Goal: Task Accomplishment & Management: Manage account settings

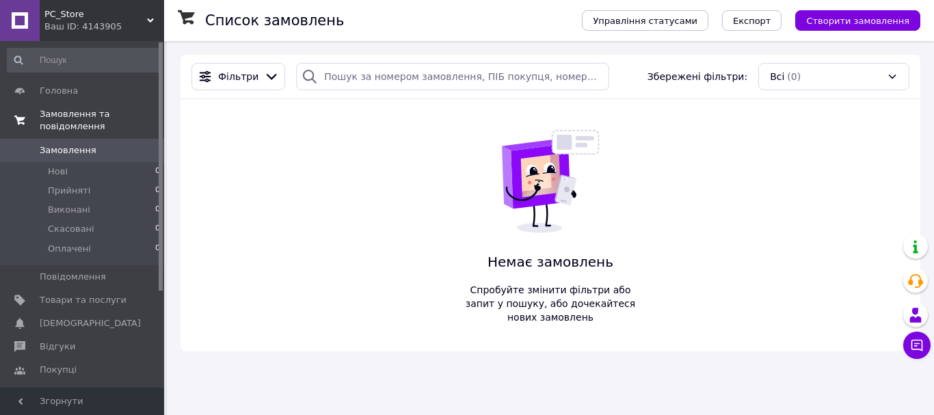
click at [53, 119] on span "Замовлення та повідомлення" at bounding box center [102, 120] width 124 height 25
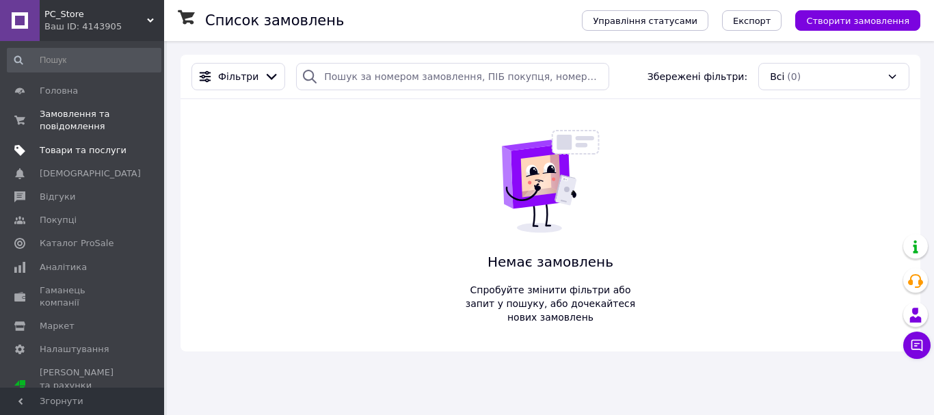
click at [70, 156] on span "Товари та послуги" at bounding box center [83, 150] width 87 height 12
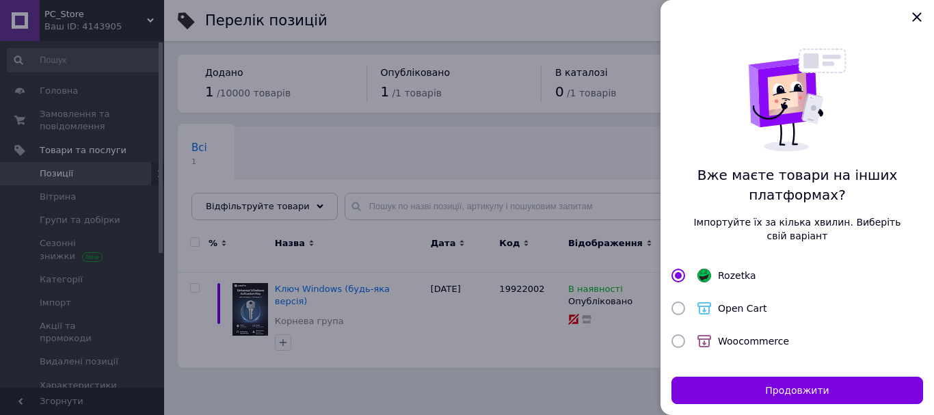
click at [516, 297] on div at bounding box center [467, 207] width 934 height 415
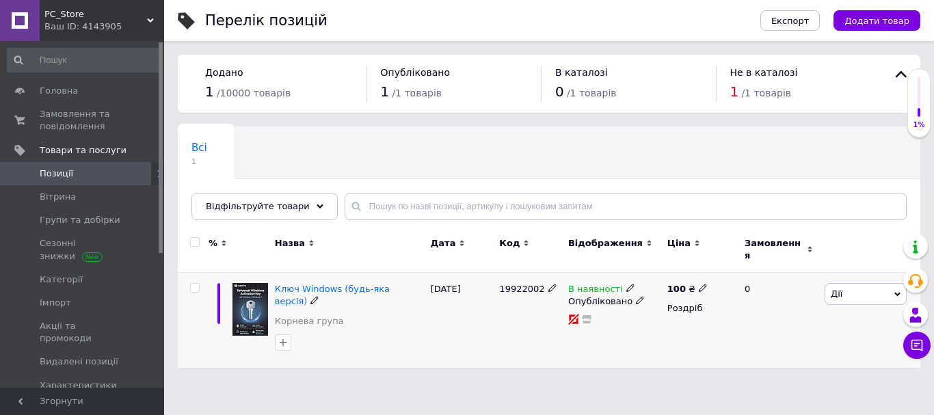
click at [847, 291] on span "Дії" at bounding box center [865, 294] width 82 height 22
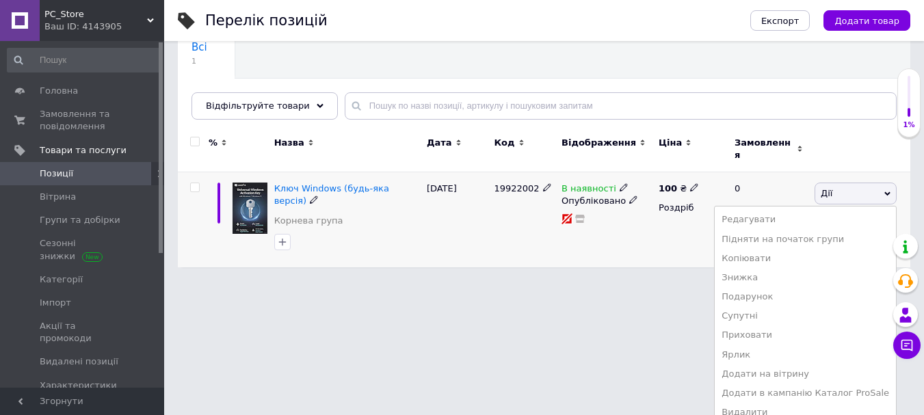
scroll to position [103, 0]
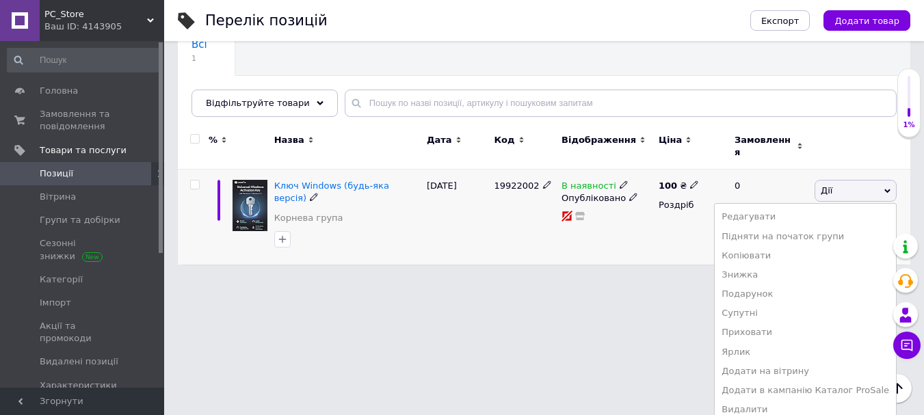
click at [569, 229] on div "% Назва Дата Код Відображення Ціна Замовлення Ключ Windows (будь-яка версія) [P…" at bounding box center [544, 194] width 732 height 141
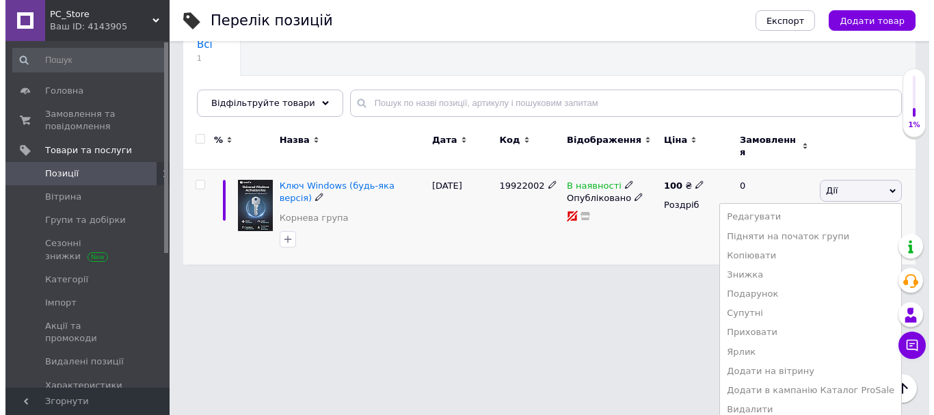
scroll to position [0, 0]
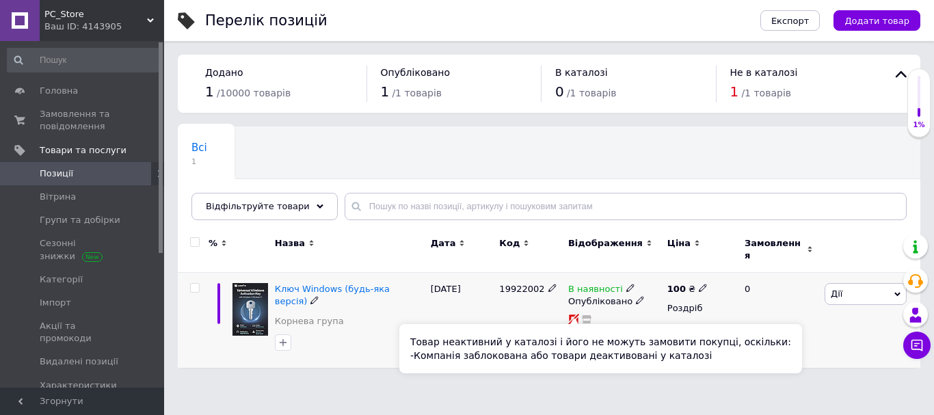
click at [576, 314] on icon at bounding box center [573, 319] width 11 height 11
click at [576, 312] on rect at bounding box center [573, 318] width 12 height 12
click at [569, 314] on icon at bounding box center [573, 318] width 9 height 9
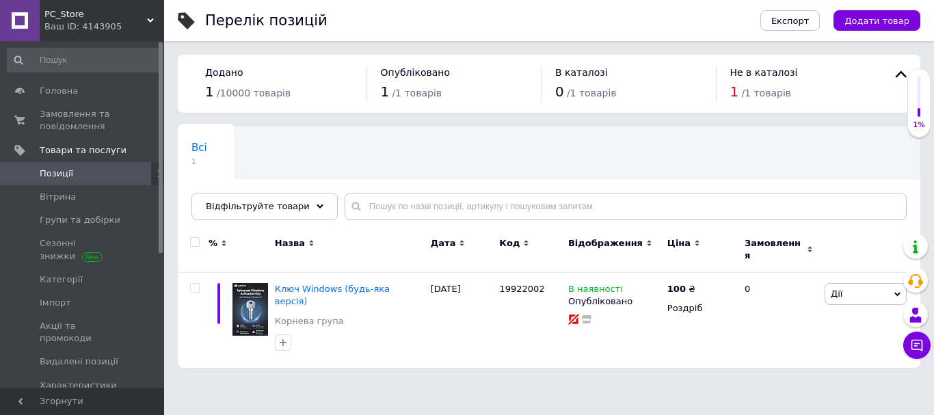
click at [579, 88] on span "/ 1 товарів" at bounding box center [592, 93] width 50 height 11
click at [767, 98] on span "/ 1 товарів" at bounding box center [766, 93] width 50 height 11
click at [742, 95] on span "/ 1 товарів" at bounding box center [766, 93] width 50 height 11
click at [156, 174] on icon at bounding box center [160, 174] width 8 height 8
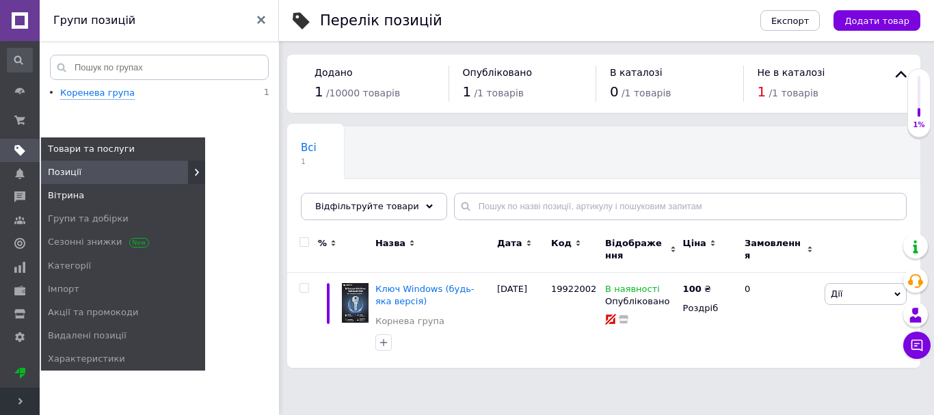
click at [106, 198] on span "Вітрина" at bounding box center [123, 195] width 164 height 12
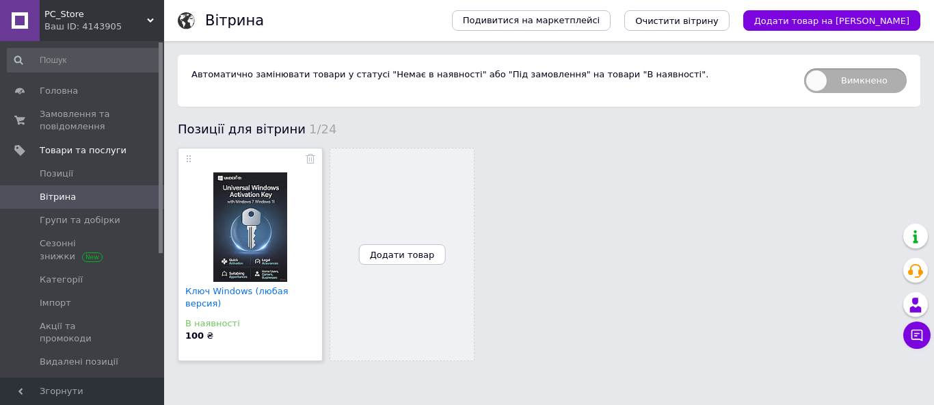
click at [372, 79] on span "Автоматично замінювати товари у статусі "Немає в наявності" або "Під замовлення…" at bounding box center [449, 74] width 517 height 10
click at [347, 79] on span "Автоматично замінювати товари у статусі "Немає в наявності" або "Під замовлення…" at bounding box center [449, 74] width 517 height 10
click at [321, 79] on span "Автоматично замінювати товари у статусі "Немає в наявності" або "Під замовлення…" at bounding box center [449, 74] width 517 height 10
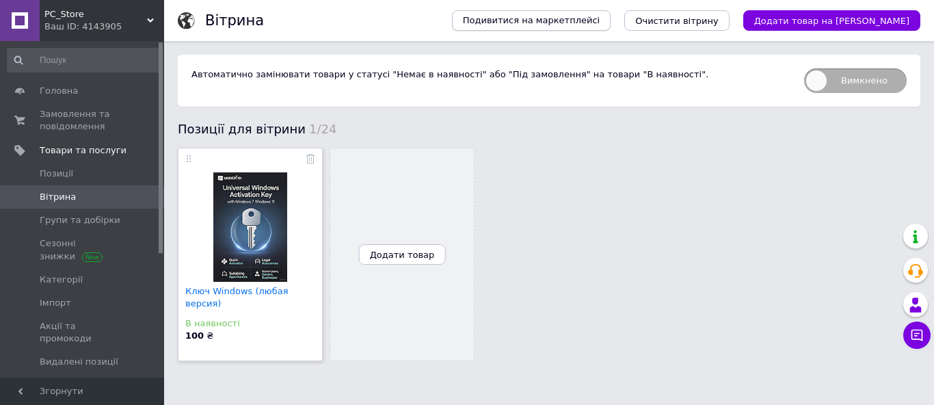
click at [600, 23] on span "Подивитися на маркетплейсі" at bounding box center [531, 20] width 137 height 12
click at [76, 237] on link "Сезонні знижки" at bounding box center [84, 250] width 168 height 36
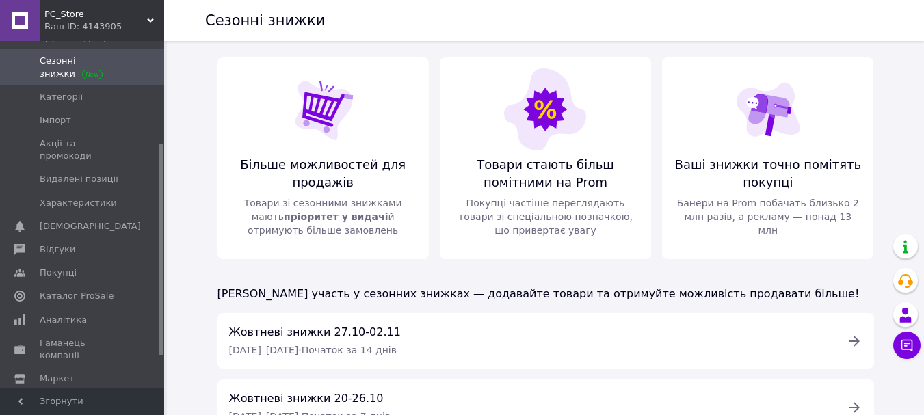
scroll to position [183, 0]
click at [67, 395] on span "Налаштування" at bounding box center [75, 401] width 70 height 12
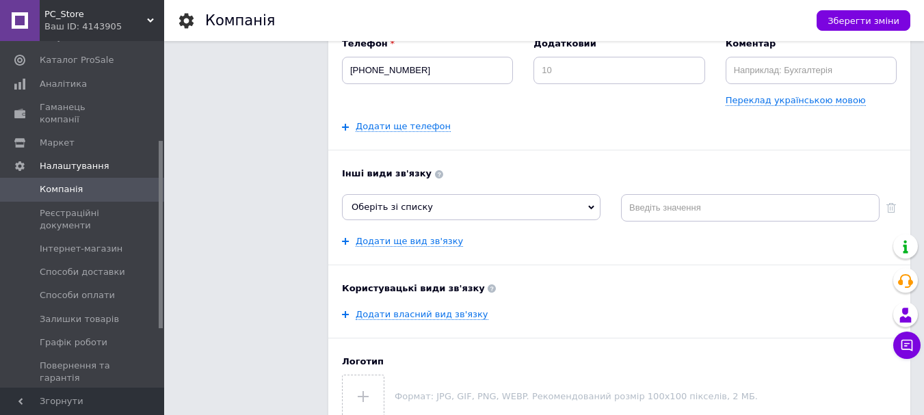
scroll to position [238, 0]
click at [549, 212] on span "Оберіть зі списку" at bounding box center [471, 208] width 258 height 26
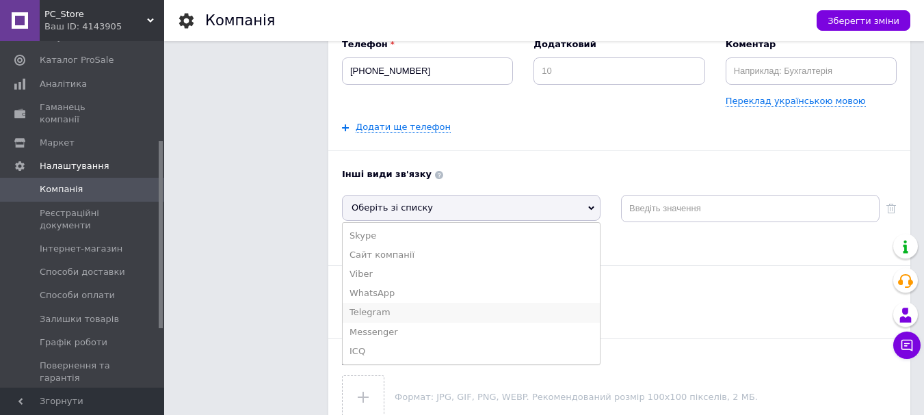
click at [363, 313] on li "Telegram" at bounding box center [471, 312] width 257 height 19
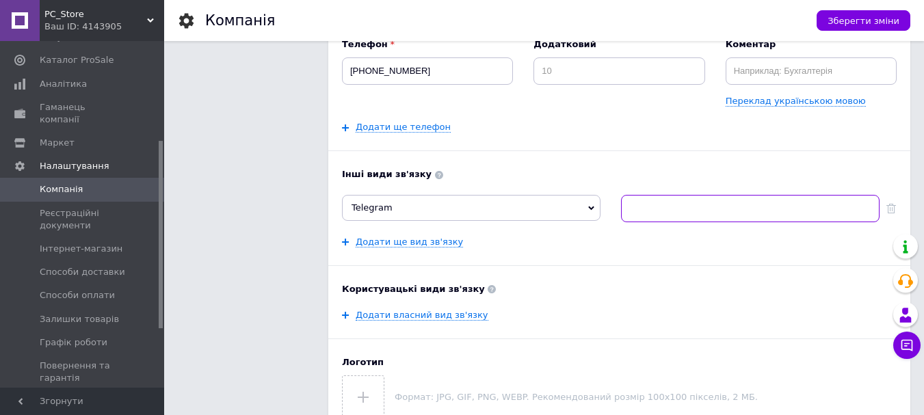
click at [697, 212] on input at bounding box center [750, 208] width 258 height 27
click at [691, 213] on input at bounding box center [750, 208] width 258 height 27
type input "@mifix2002"
click at [665, 254] on div "Назва PC_Store Переклад українською мовою Email [EMAIL_ADDRESS][DOMAIN_NAME] Em…" at bounding box center [619, 123] width 554 height 587
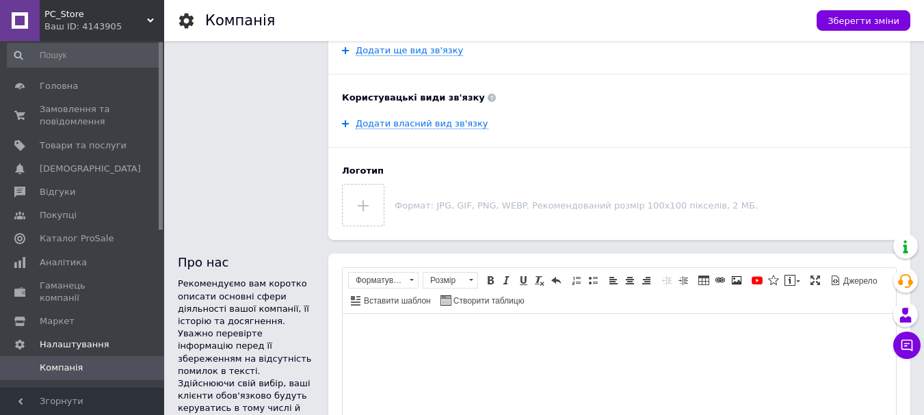
scroll to position [0, 0]
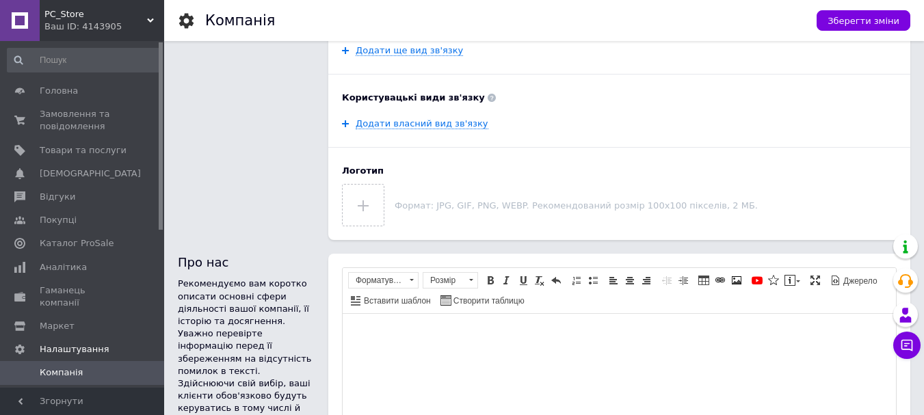
click at [152, 12] on div "PC_Store Ваш ID: 4143905" at bounding box center [102, 20] width 124 height 41
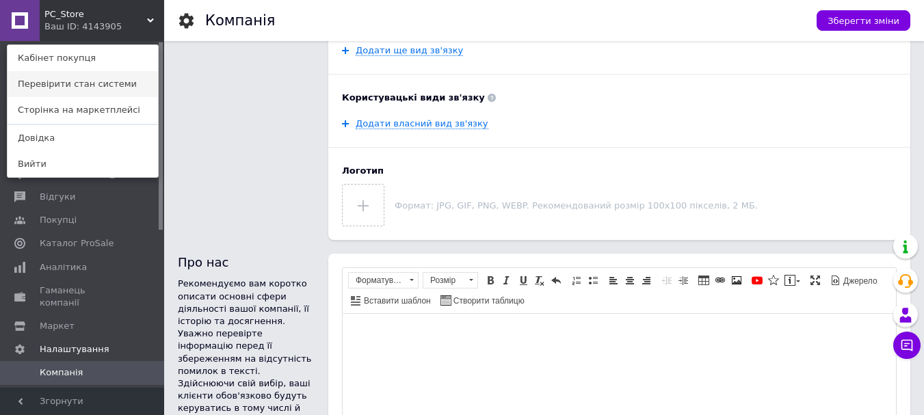
click at [73, 80] on link "Перевірити стан системи" at bounding box center [83, 84] width 150 height 26
